Goal: Task Accomplishment & Management: Use online tool/utility

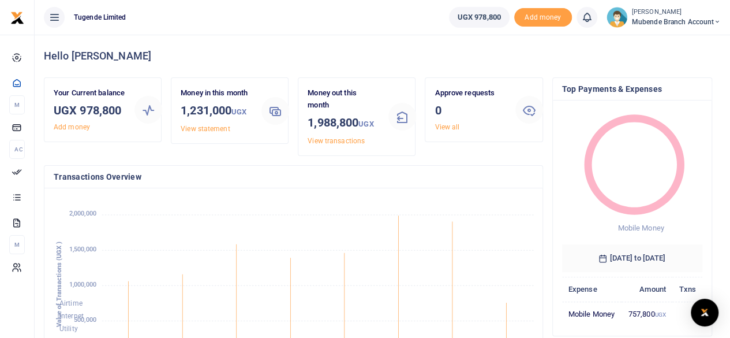
scroll to position [181, 477]
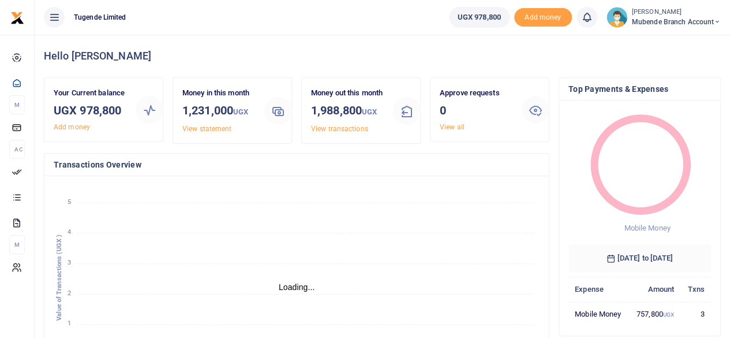
scroll to position [9, 9]
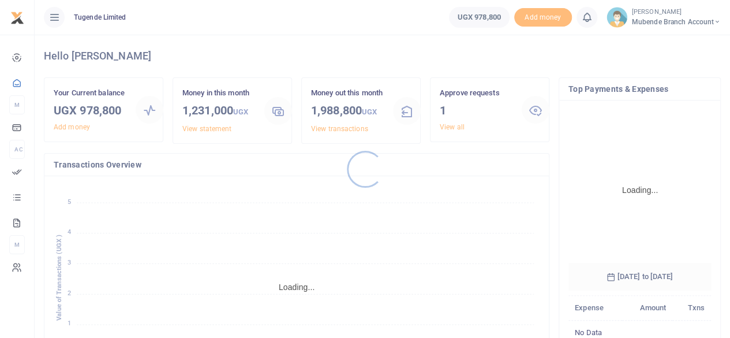
scroll to position [171, 134]
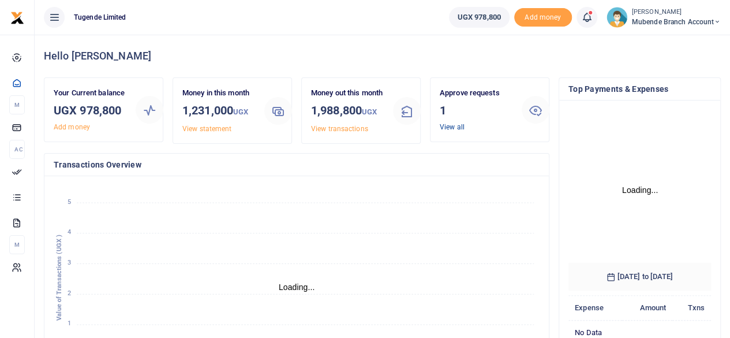
click at [456, 129] on link "View all" at bounding box center [452, 127] width 25 height 8
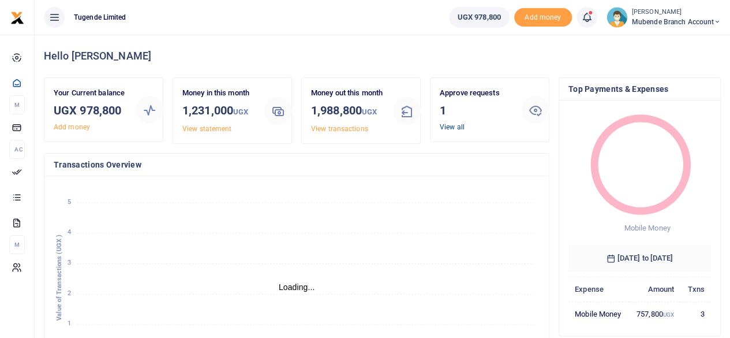
scroll to position [9, 9]
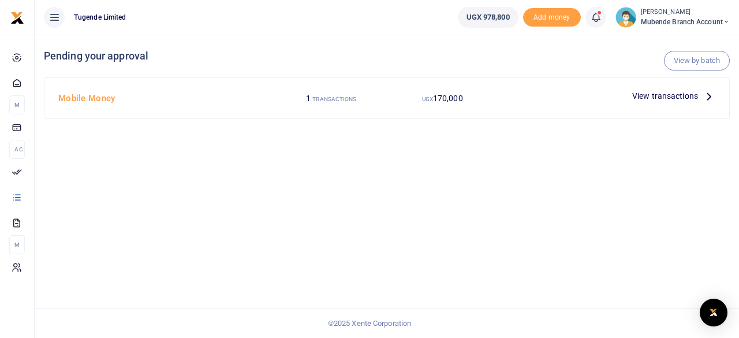
click at [705, 98] on icon at bounding box center [709, 95] width 13 height 13
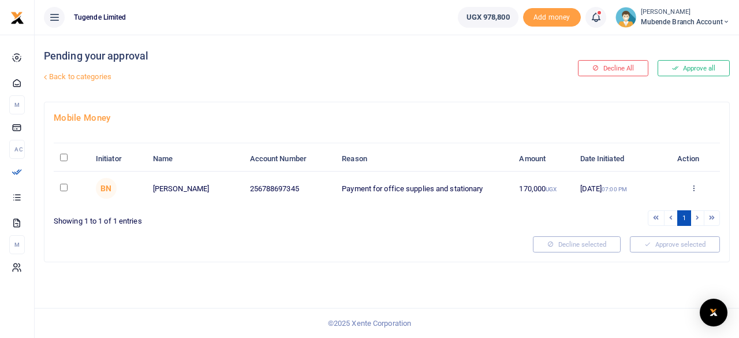
click at [62, 186] on input "checkbox" at bounding box center [64, 188] width 8 height 8
checkbox input "true"
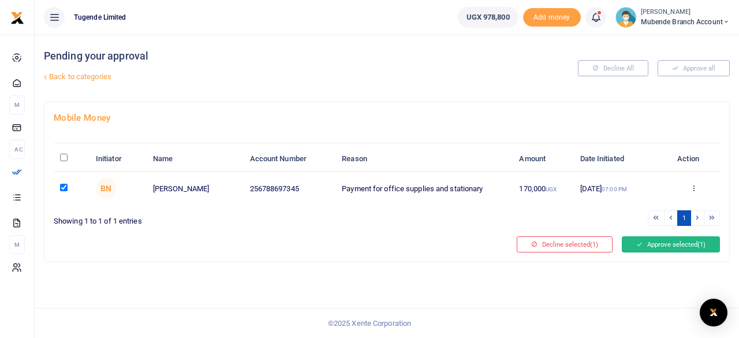
click at [681, 241] on button "Approve selected (1)" at bounding box center [671, 244] width 98 height 16
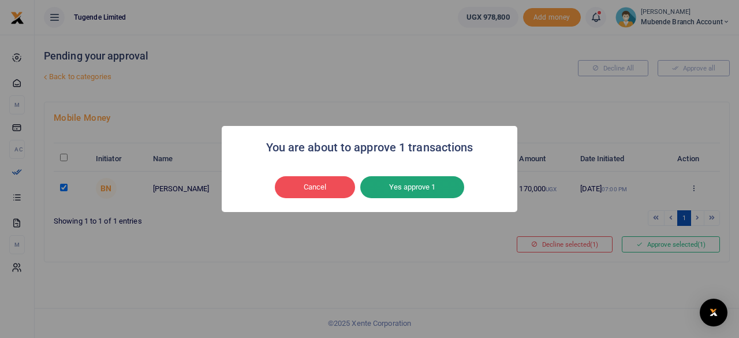
click at [429, 189] on button "Yes approve 1" at bounding box center [412, 187] width 104 height 22
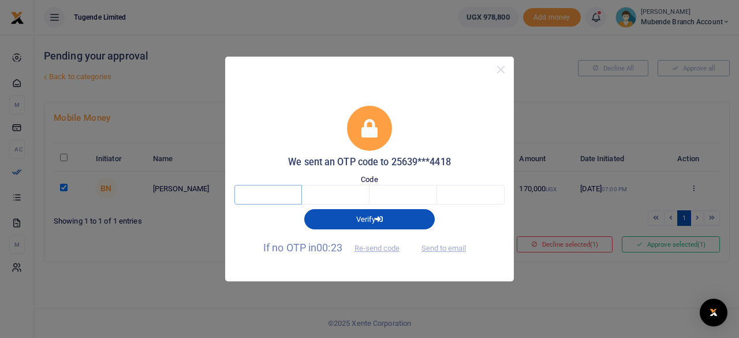
click at [289, 195] on input "text" at bounding box center [268, 195] width 68 height 20
type input "3"
type input "1"
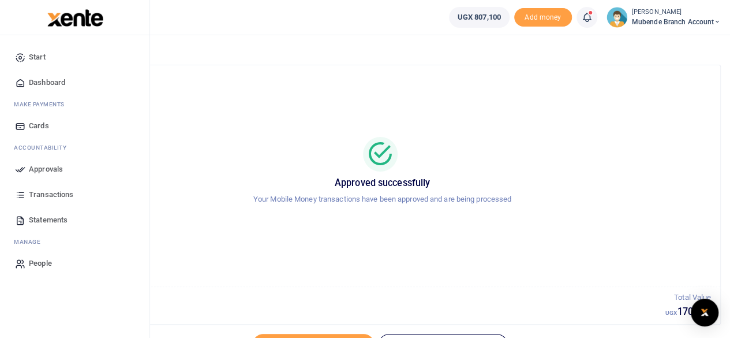
click at [46, 79] on span "Dashboard" at bounding box center [47, 83] width 36 height 12
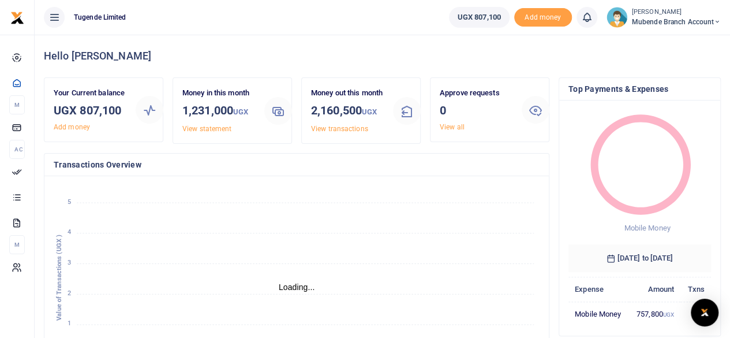
scroll to position [9, 9]
